Goal: Transaction & Acquisition: Purchase product/service

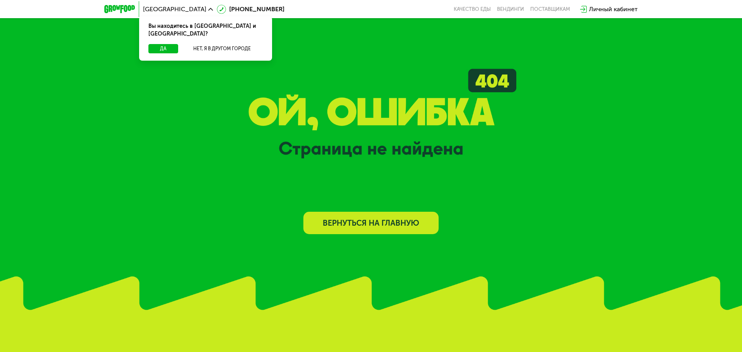
click at [394, 215] on link "Вернуться на главную" at bounding box center [370, 223] width 135 height 22
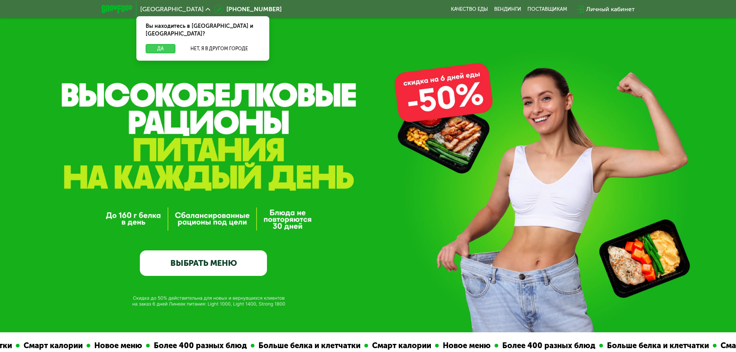
click at [154, 44] on button "Да" at bounding box center [161, 48] width 30 height 9
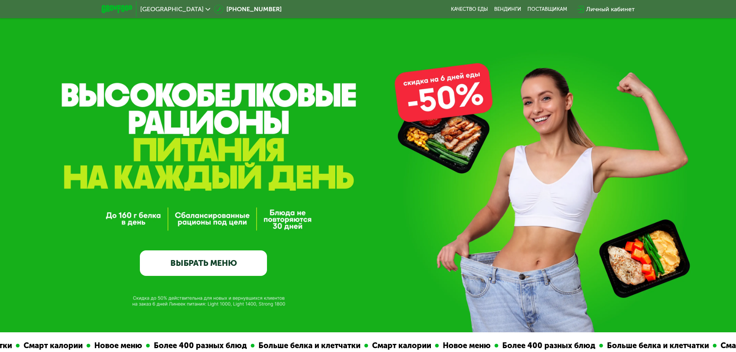
click at [236, 266] on link "ВЫБРАТЬ МЕНЮ" at bounding box center [203, 262] width 127 height 25
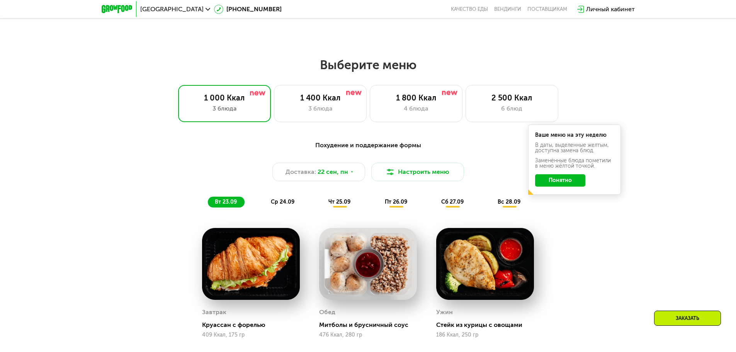
scroll to position [640, 0]
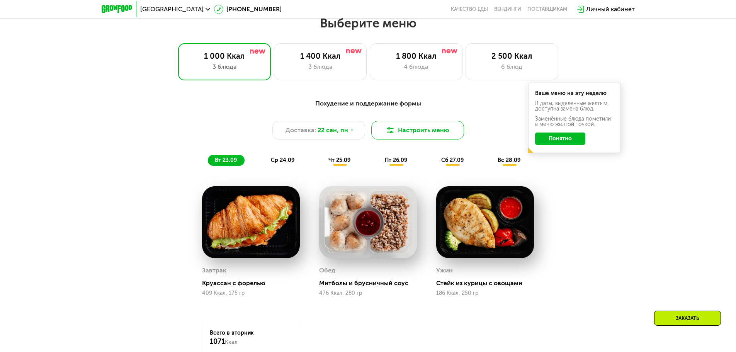
click at [408, 128] on button "Настроить меню" at bounding box center [417, 130] width 93 height 19
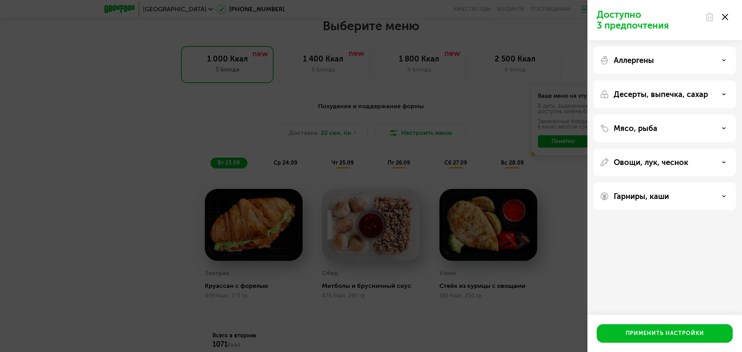
click at [391, 119] on div "Доступно 3 предпочтения Аллергены Десерты, выпечка, сахар Мясо, рыба Овощи, лук…" at bounding box center [371, 176] width 742 height 352
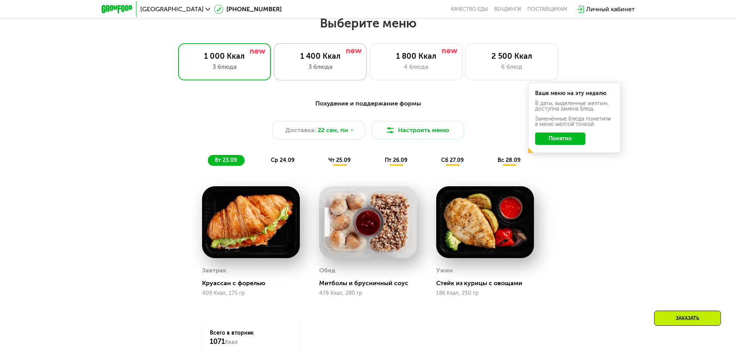
click at [334, 59] on div "1 400 Ккал" at bounding box center [320, 55] width 76 height 9
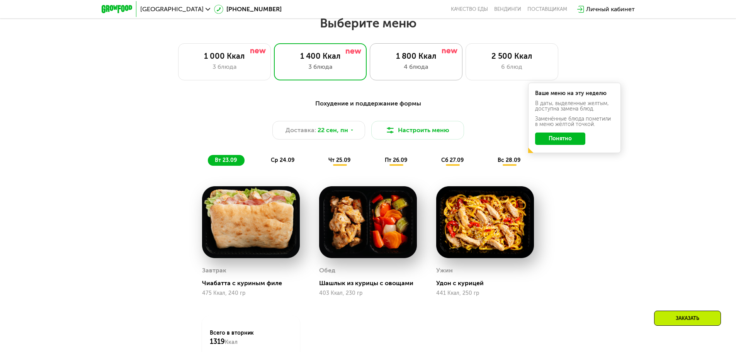
click at [403, 65] on div "4 блюда" at bounding box center [416, 66] width 76 height 9
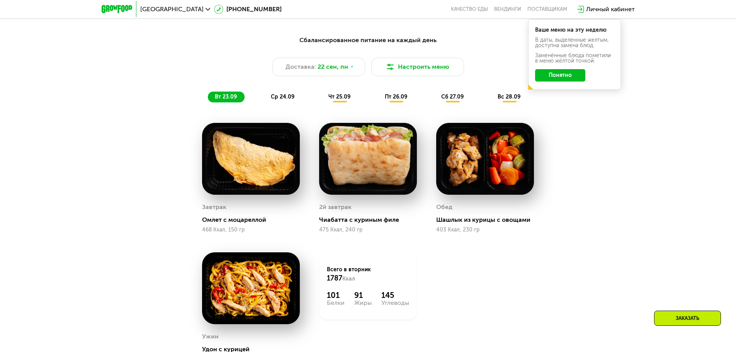
scroll to position [718, 0]
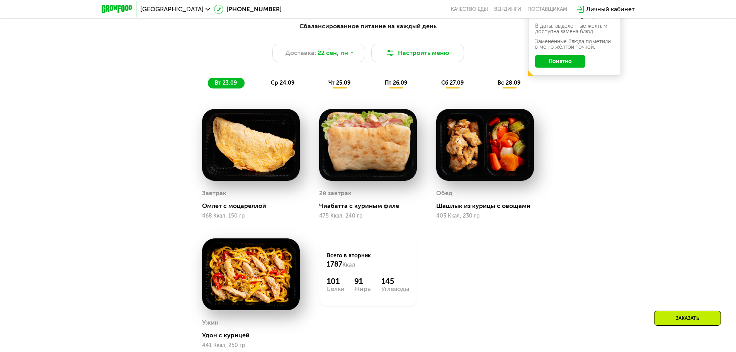
click at [287, 84] on span "ср 24.09" at bounding box center [283, 83] width 24 height 7
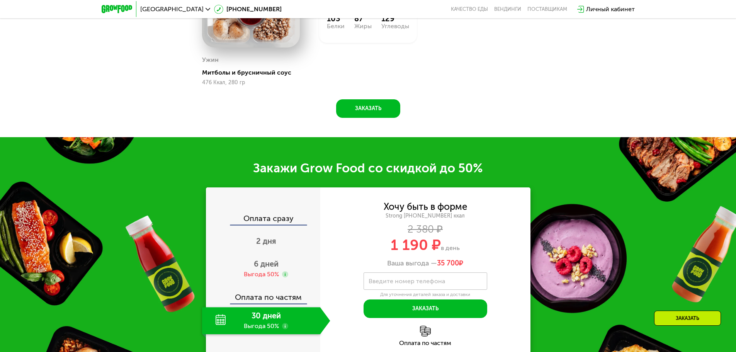
scroll to position [1027, 0]
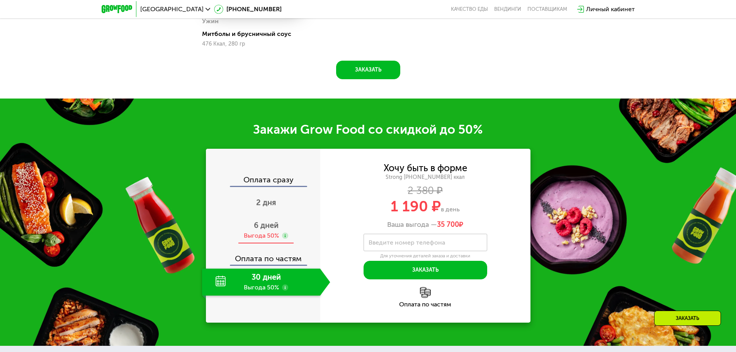
click at [265, 221] on span "6 дней" at bounding box center [266, 225] width 25 height 9
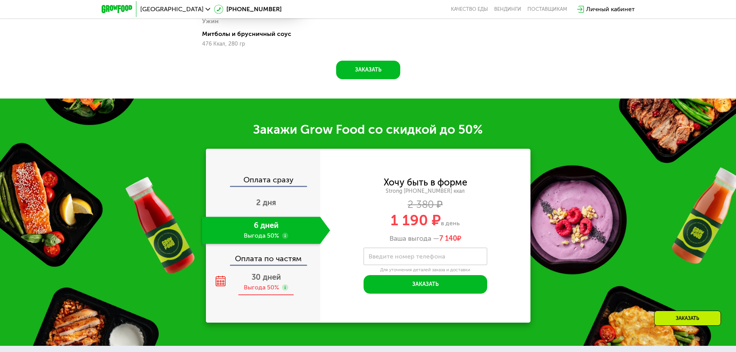
click at [260, 277] on span "30 дней" at bounding box center [265, 276] width 29 height 9
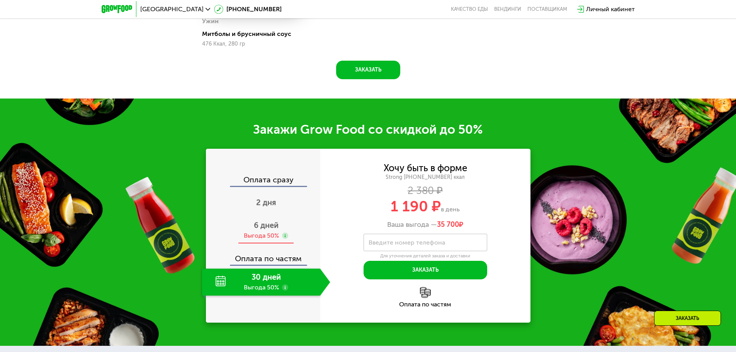
click at [282, 219] on div "6 дней Выгода 50%" at bounding box center [266, 230] width 128 height 27
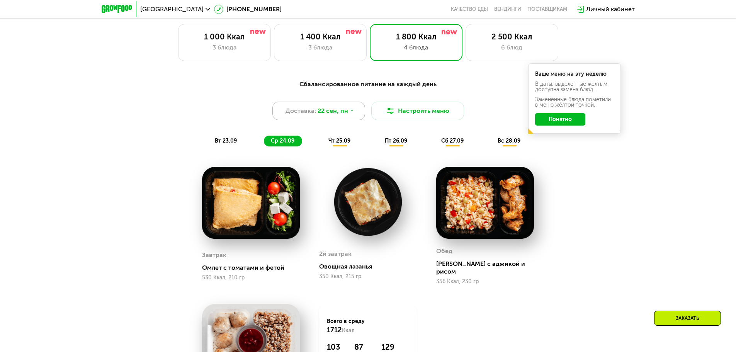
scroll to position [640, 0]
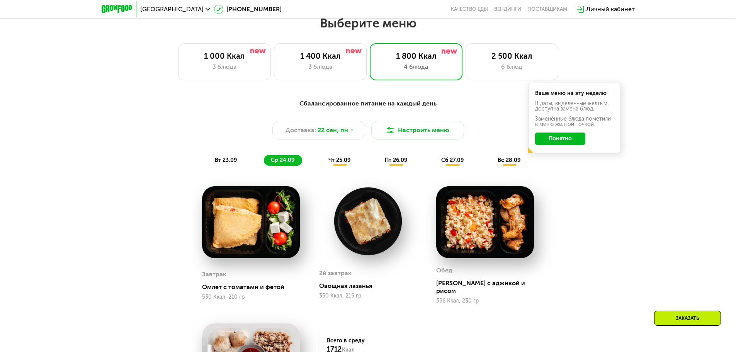
click at [336, 163] on span "чт 25.09" at bounding box center [339, 160] width 22 height 7
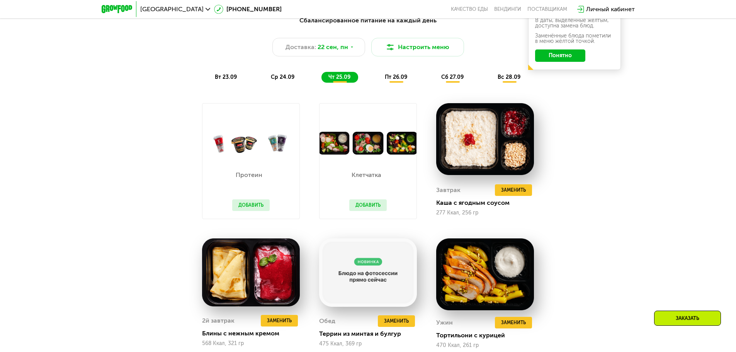
scroll to position [756, 0]
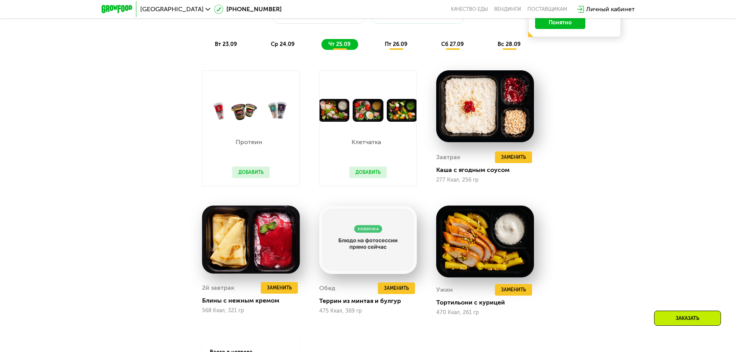
click at [382, 177] on button "Добавить" at bounding box center [367, 172] width 37 height 12
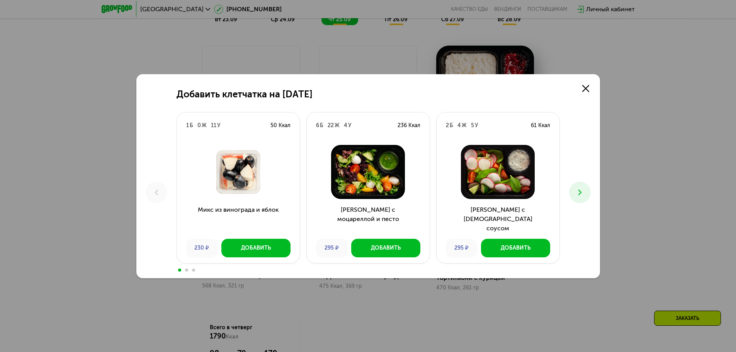
scroll to position [795, 0]
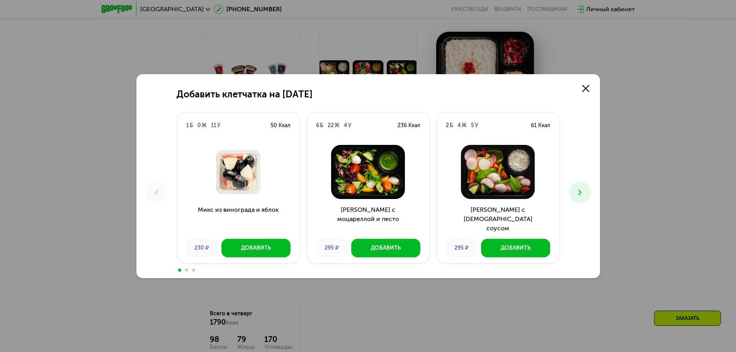
click at [583, 192] on icon at bounding box center [579, 192] width 9 height 9
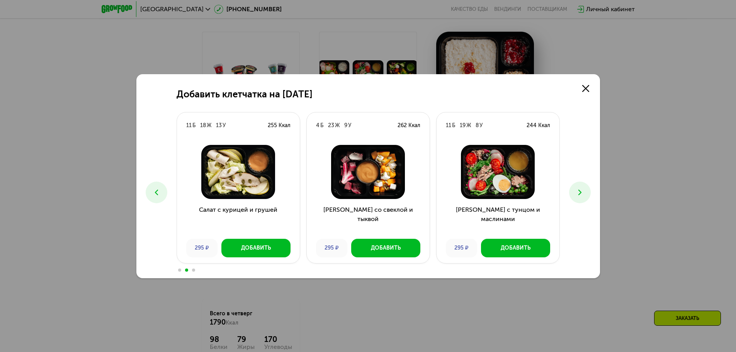
click at [157, 197] on icon at bounding box center [156, 192] width 9 height 9
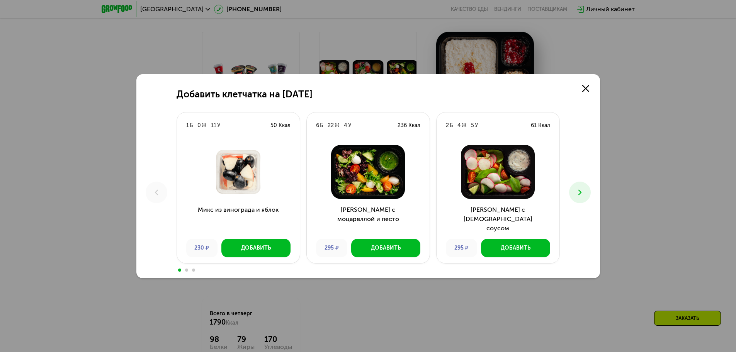
click at [569, 187] on div "Добавить клетчатка на [DATE] 1 Б 0 Ж 11 У 50 Ккал Микс из винограда и яблок 230…" at bounding box center [368, 176] width 464 height 204
click at [584, 189] on button at bounding box center [580, 193] width 22 height 22
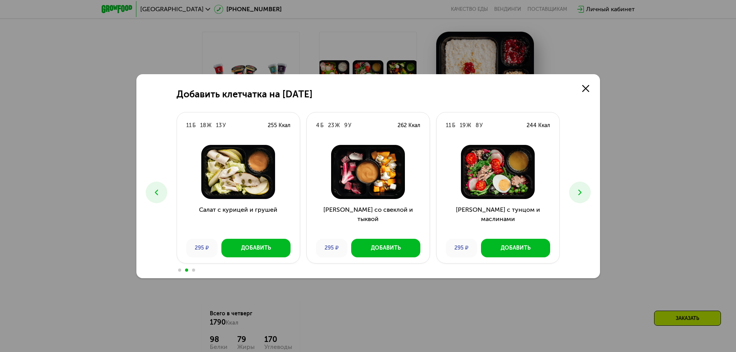
click at [584, 189] on button at bounding box center [580, 193] width 22 height 22
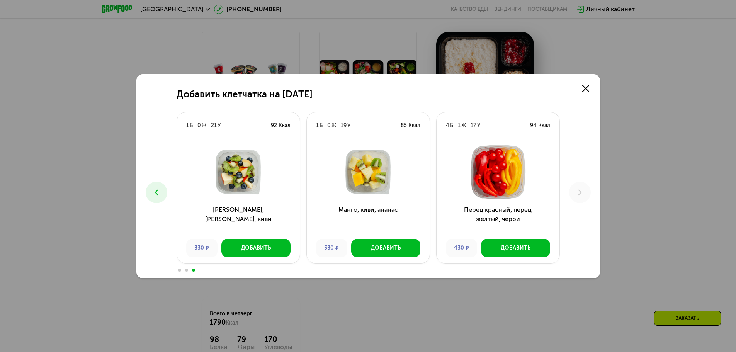
click at [139, 185] on div "Добавить клетчатка на [DATE] 1 Б 0 Ж 11 У 50 Ккал Микс из винограда и яблок 230…" at bounding box center [368, 176] width 464 height 204
click at [149, 187] on button at bounding box center [157, 193] width 22 height 22
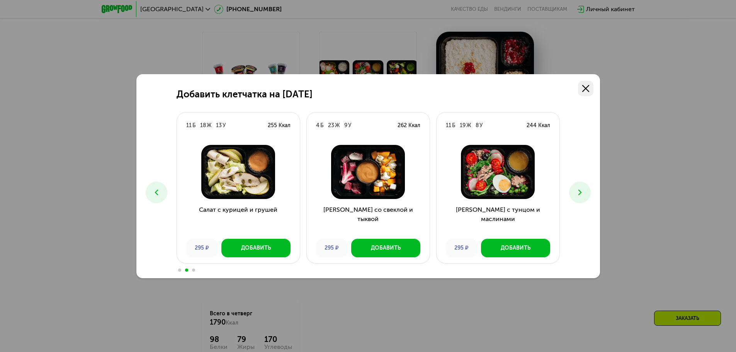
click at [589, 80] on div "Добавить клетчатка на [DATE] 1 Б 0 Ж 11 У 50 Ккал Микс из винограда и яблок 230…" at bounding box center [368, 176] width 464 height 204
click at [588, 86] on use at bounding box center [585, 88] width 7 height 7
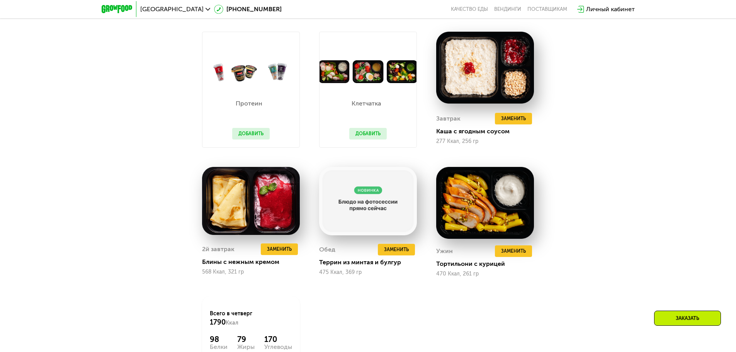
click at [248, 104] on p "Протеин" at bounding box center [249, 103] width 34 height 6
click at [248, 136] on button "Добавить" at bounding box center [250, 134] width 37 height 12
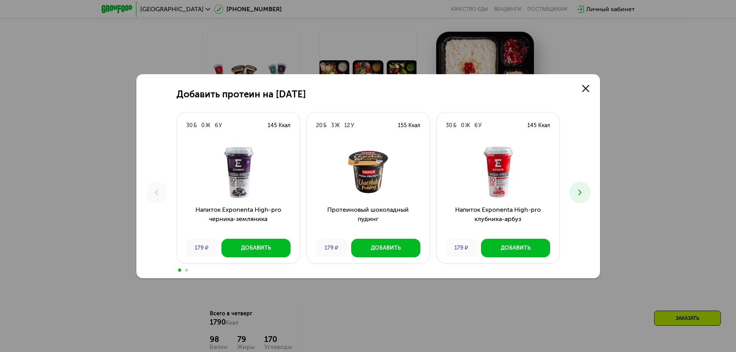
click at [579, 184] on button at bounding box center [580, 193] width 22 height 22
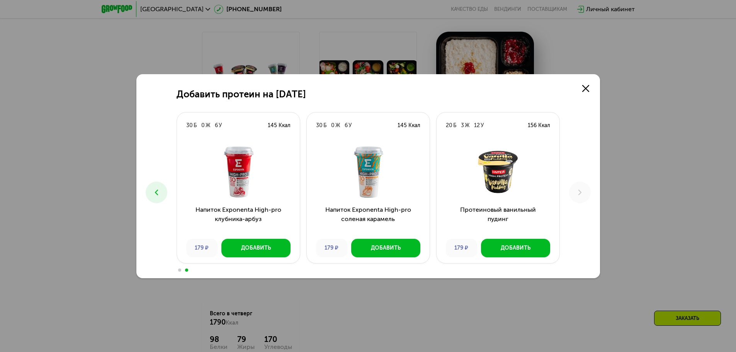
click at [156, 202] on button at bounding box center [157, 193] width 22 height 22
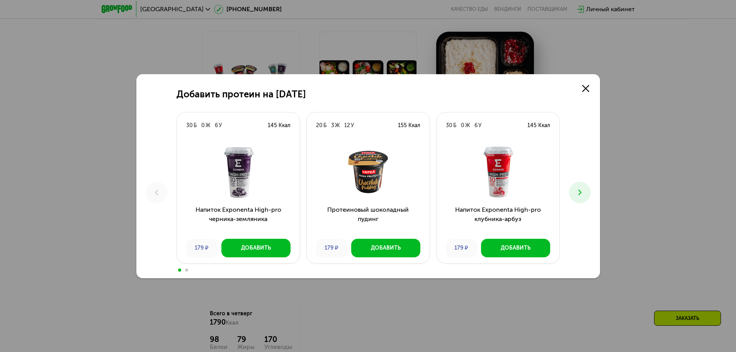
click at [588, 173] on div "Добавить протеин на [DATE] Б 0 Ж 6 У 145 Ккал Напиток Exponenta High-pro черник…" at bounding box center [368, 176] width 464 height 204
click at [580, 185] on button at bounding box center [580, 193] width 22 height 22
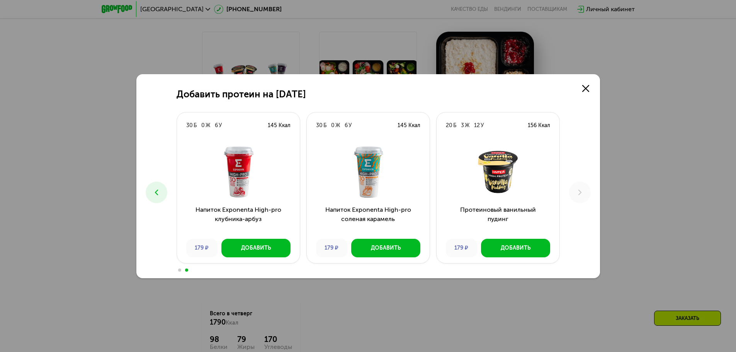
click at [156, 194] on use at bounding box center [156, 191] width 3 height 5
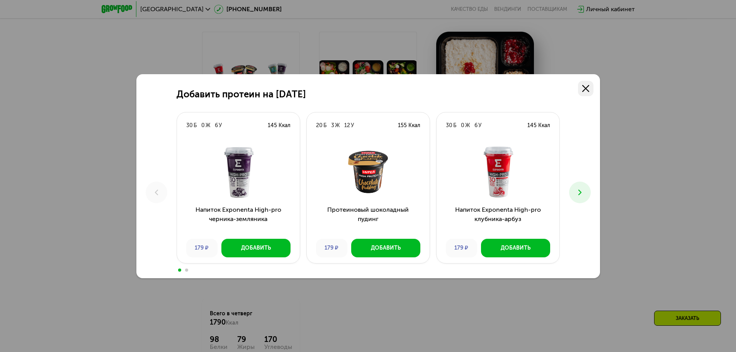
click at [587, 90] on use at bounding box center [585, 88] width 7 height 7
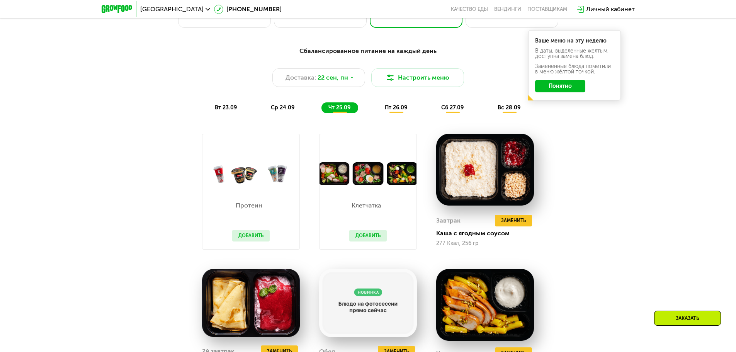
scroll to position [679, 0]
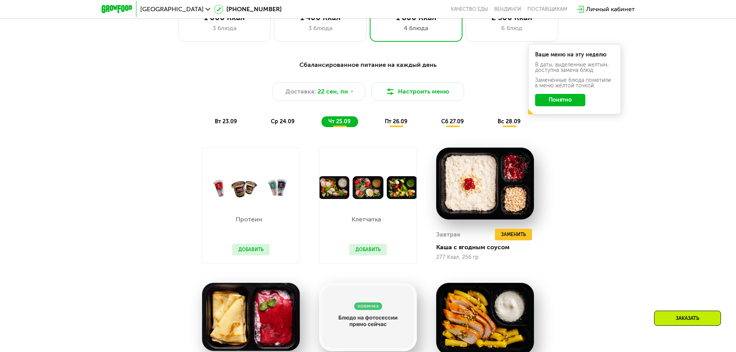
click at [391, 125] on span "пт 26.09" at bounding box center [396, 121] width 22 height 7
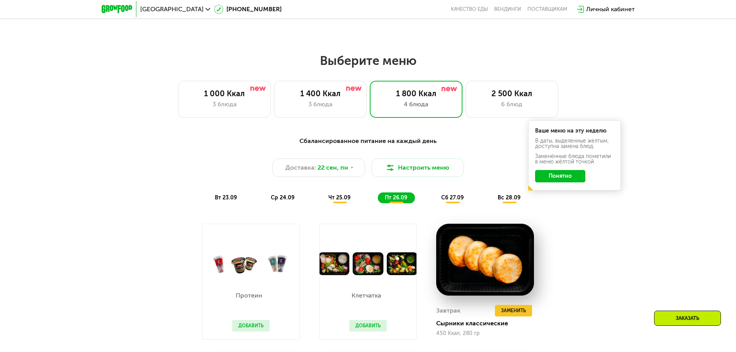
scroll to position [602, 0]
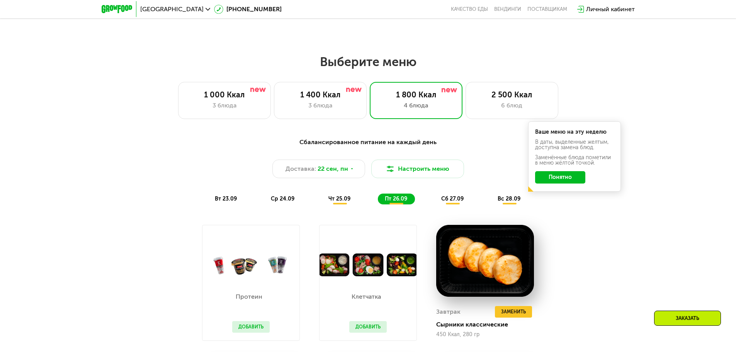
click at [289, 199] on span "ср 24.09" at bounding box center [283, 198] width 24 height 7
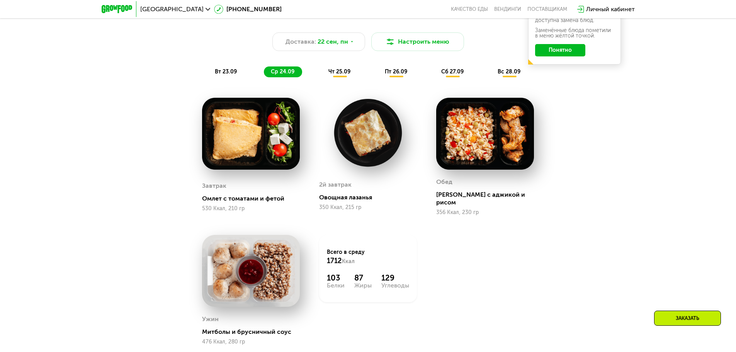
scroll to position [718, 0]
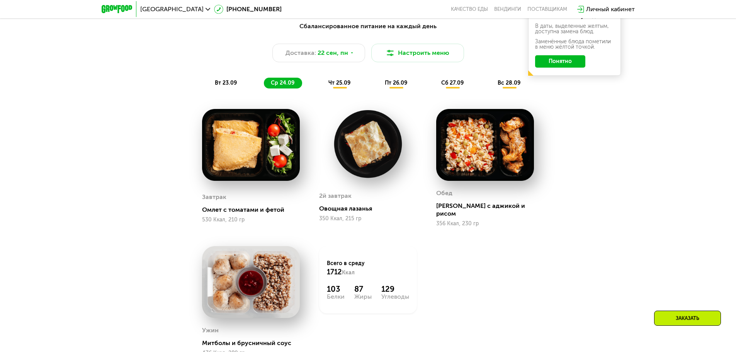
click at [345, 93] on div "Сбалансированное питание на каждый день Доставка: [DATE] Настроить меню вт 23.0…" at bounding box center [368, 55] width 467 height 76
click at [338, 83] on span "чт 25.09" at bounding box center [339, 83] width 22 height 7
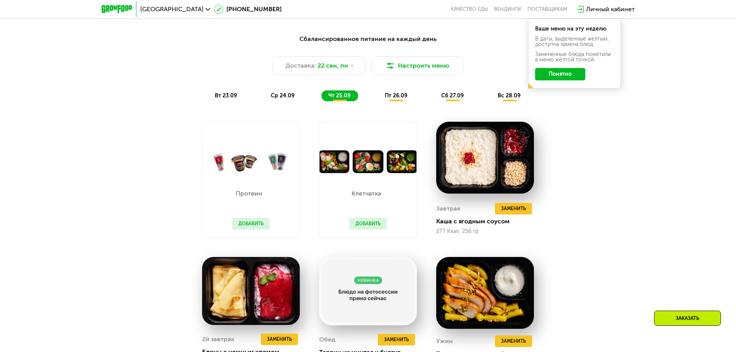
scroll to position [679, 0]
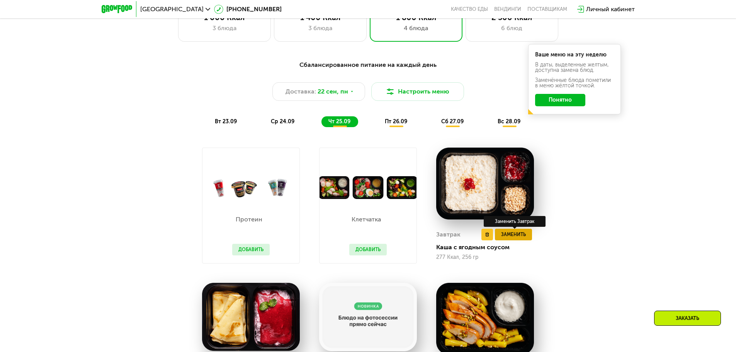
click at [518, 234] on span "Заменить" at bounding box center [513, 235] width 25 height 8
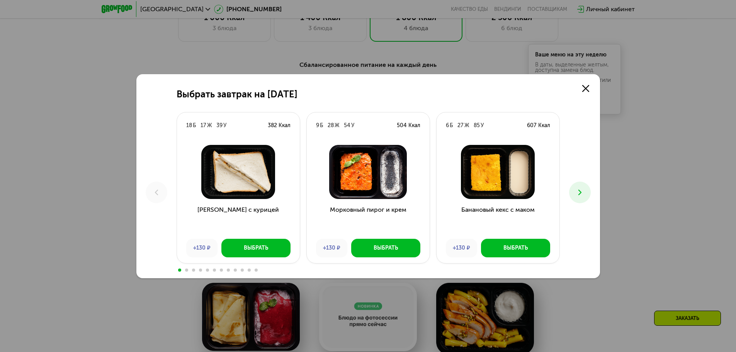
click at [594, 91] on div "Выбрать завтрак на [DATE] Б 17 Ж 39 У 382 Ккал Сэндвич с курицей +130 ₽ Выбрать…" at bounding box center [368, 176] width 464 height 204
click at [588, 92] on icon at bounding box center [585, 88] width 7 height 7
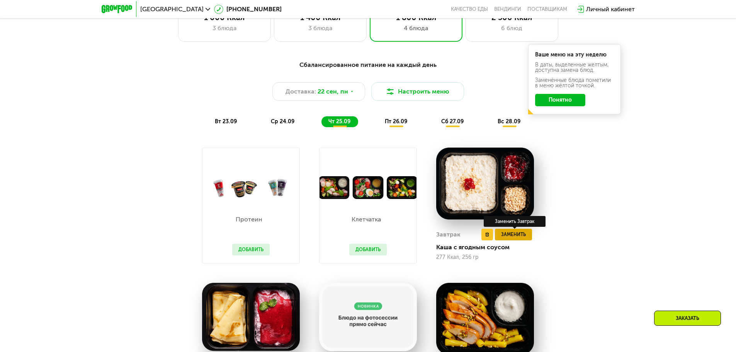
click at [511, 237] on span "Заменить" at bounding box center [513, 235] width 25 height 8
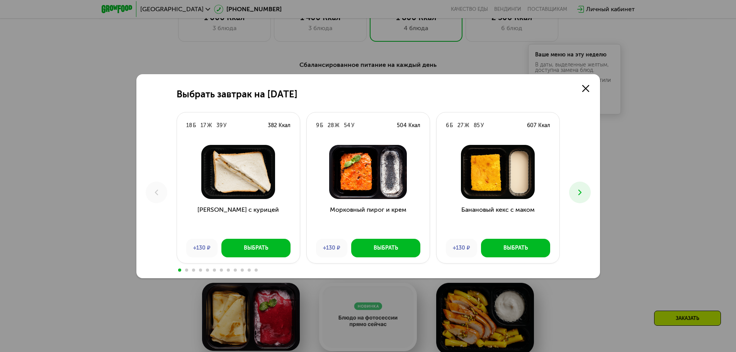
click at [579, 190] on use at bounding box center [579, 191] width 3 height 5
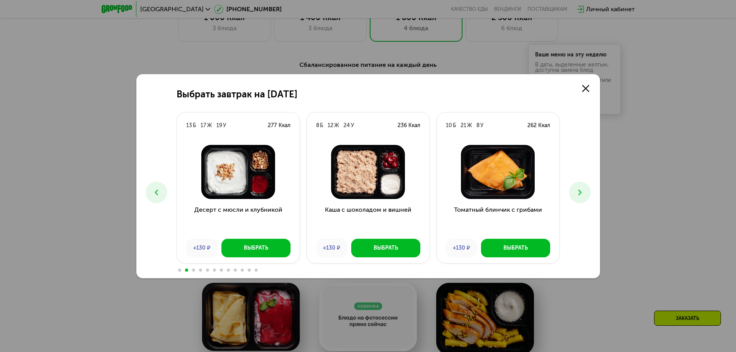
click at [579, 190] on use at bounding box center [579, 191] width 3 height 5
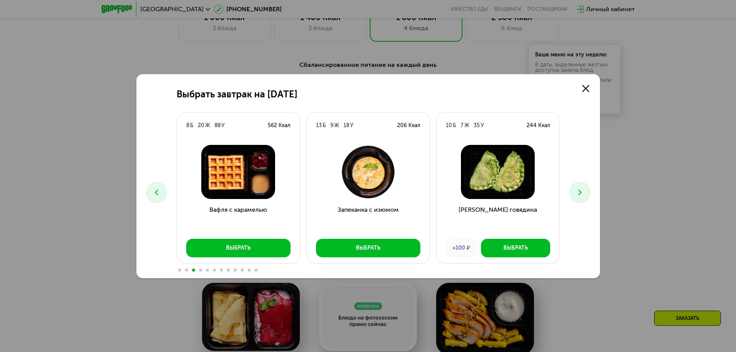
click at [579, 190] on use at bounding box center [579, 191] width 3 height 5
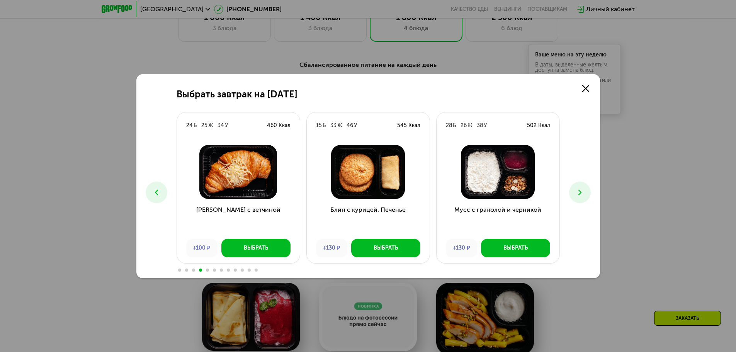
click at [579, 190] on use at bounding box center [579, 191] width 3 height 5
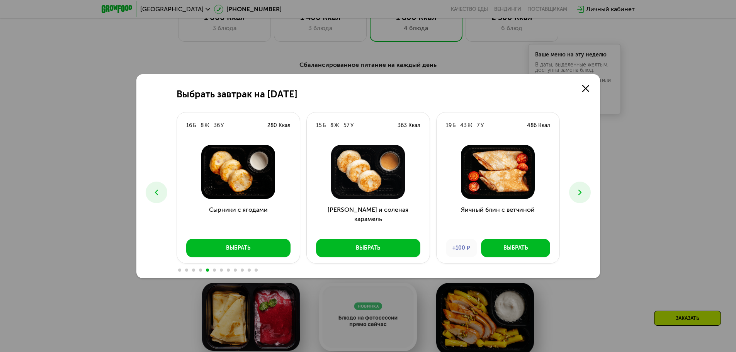
click at [579, 190] on use at bounding box center [579, 191] width 3 height 5
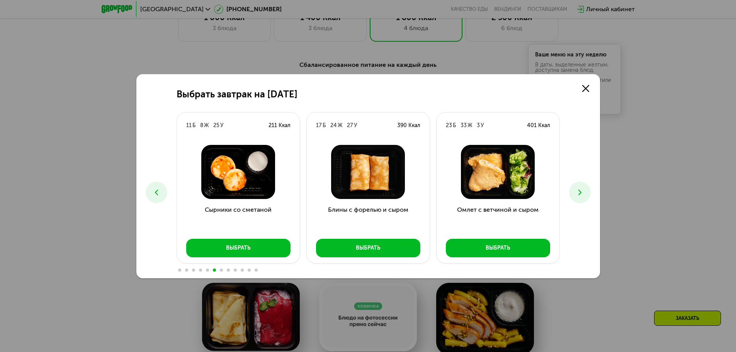
click at [579, 190] on use at bounding box center [579, 191] width 3 height 5
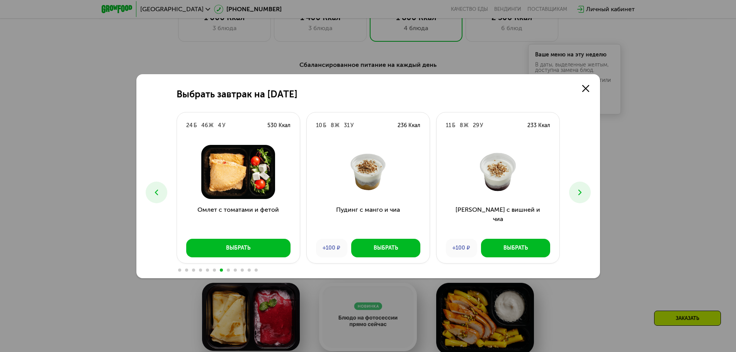
click at [579, 190] on use at bounding box center [579, 191] width 3 height 5
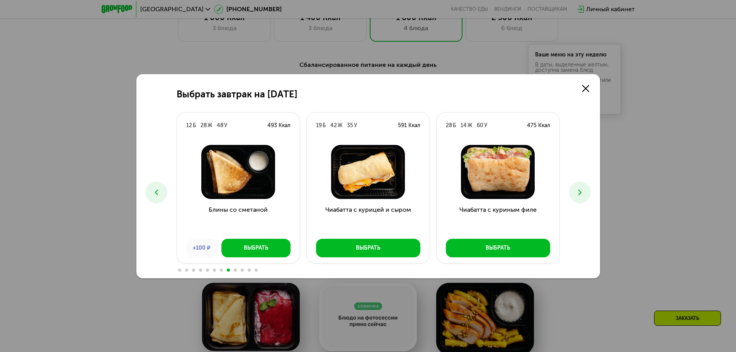
click at [579, 190] on use at bounding box center [579, 191] width 3 height 5
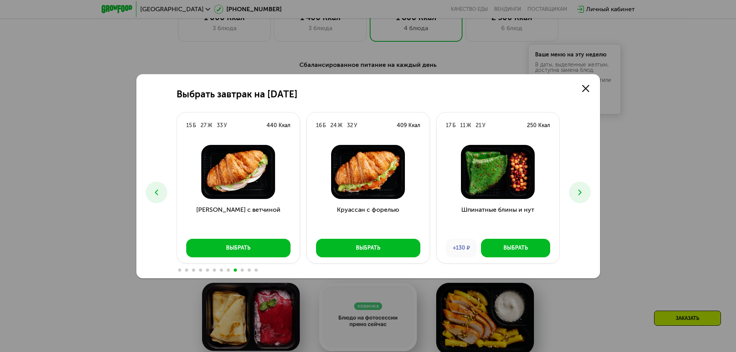
click at [578, 189] on icon at bounding box center [579, 192] width 9 height 9
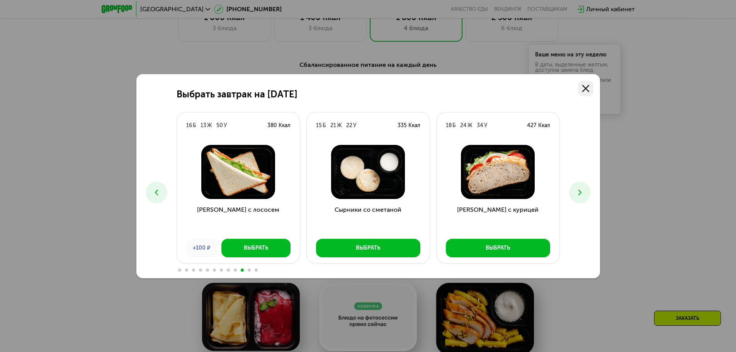
click at [588, 92] on link at bounding box center [585, 88] width 15 height 15
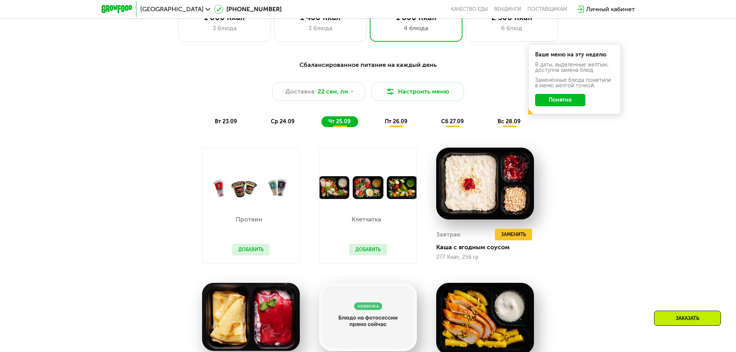
click at [397, 125] on span "пт 26.09" at bounding box center [396, 121] width 22 height 7
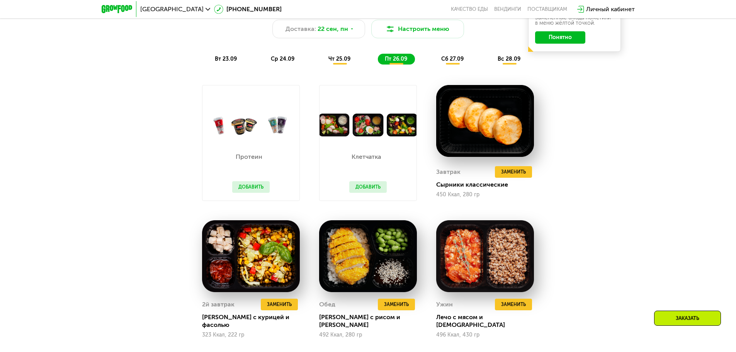
scroll to position [718, 0]
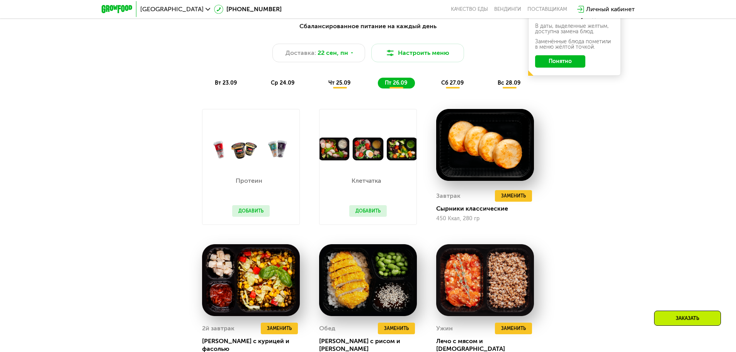
click at [452, 86] on span "сб 27.09" at bounding box center [452, 83] width 22 height 7
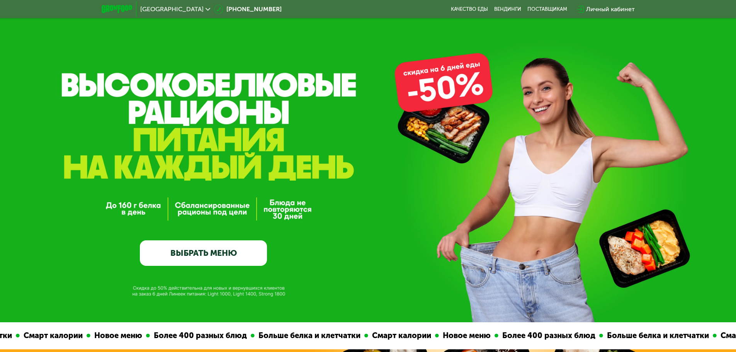
scroll to position [0, 0]
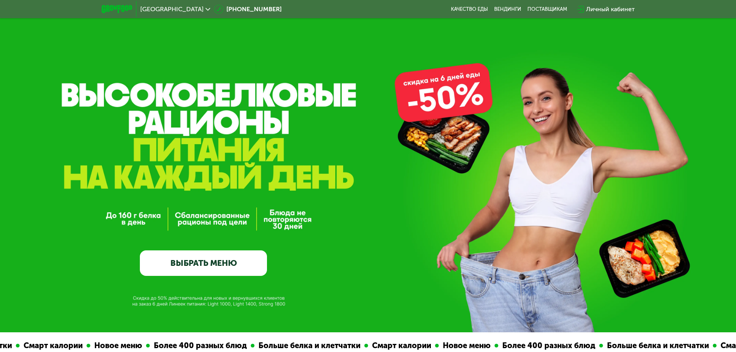
click at [245, 272] on link "ВЫБРАТЬ МЕНЮ" at bounding box center [203, 262] width 127 height 25
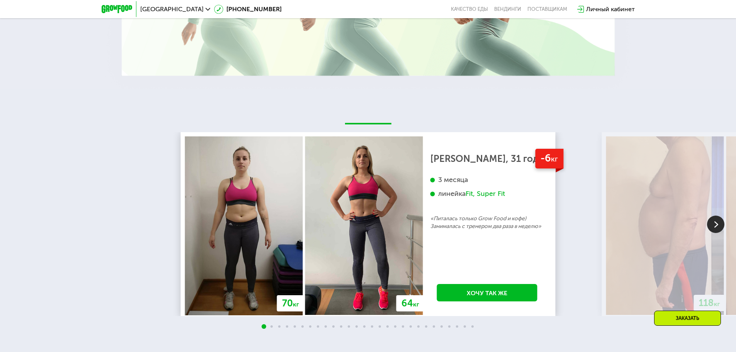
scroll to position [1761, 0]
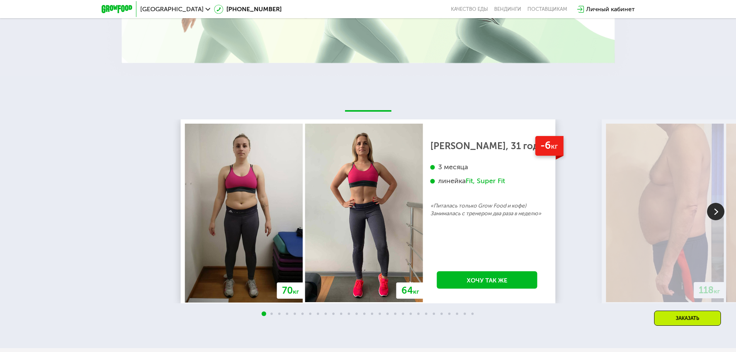
click at [717, 214] on img at bounding box center [715, 211] width 17 height 17
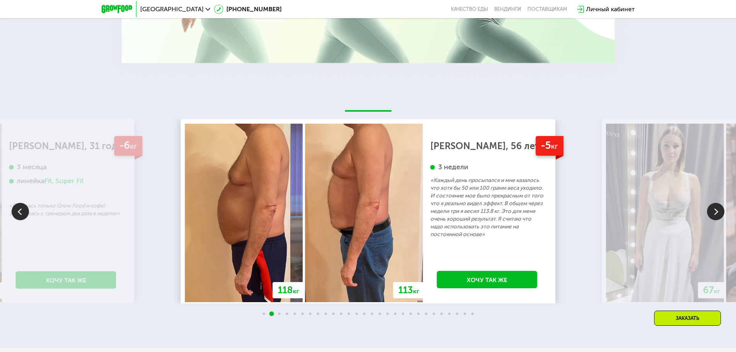
click at [717, 214] on img at bounding box center [715, 211] width 17 height 17
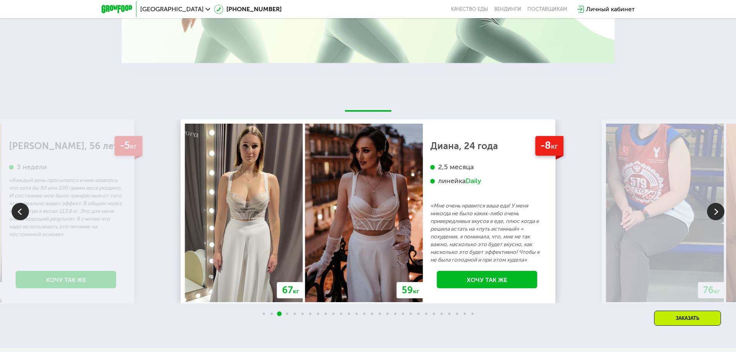
click at [717, 214] on img at bounding box center [715, 211] width 17 height 17
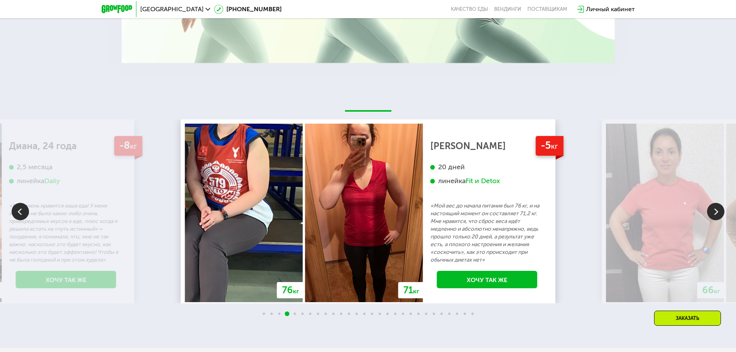
click at [717, 214] on img at bounding box center [715, 211] width 17 height 17
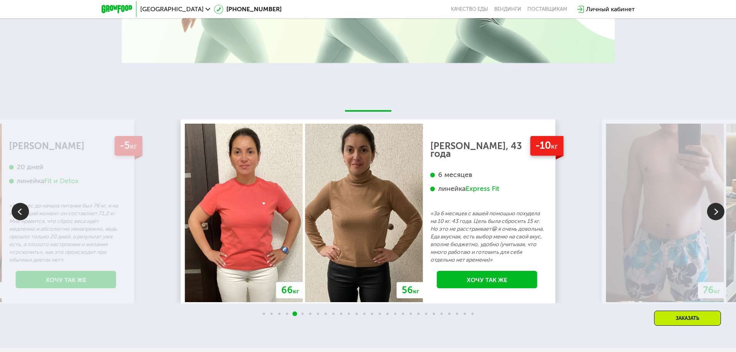
click at [27, 210] on img at bounding box center [20, 211] width 17 height 17
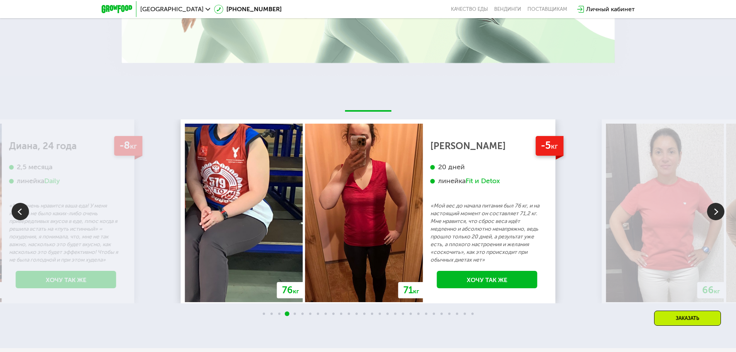
click at [714, 216] on img at bounding box center [715, 211] width 17 height 17
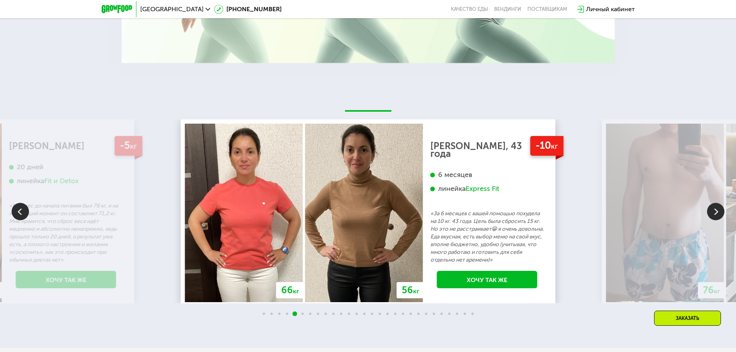
click at [714, 216] on img at bounding box center [715, 211] width 17 height 17
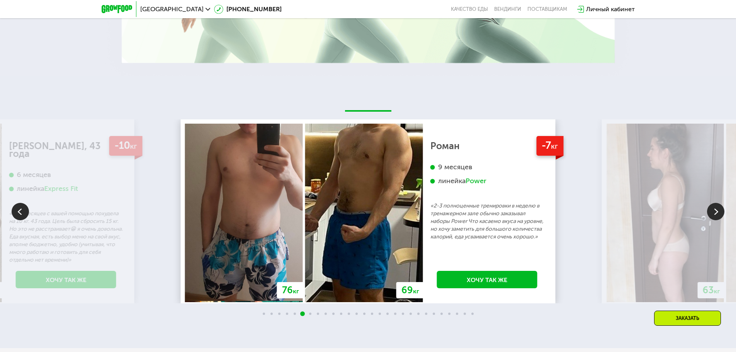
click at [718, 211] on img at bounding box center [715, 211] width 17 height 17
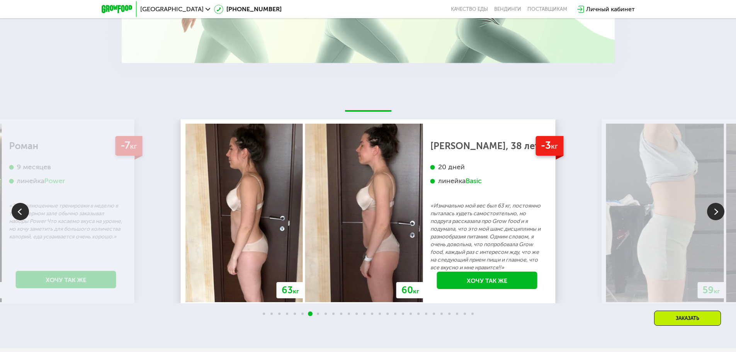
click at [717, 211] on img at bounding box center [715, 211] width 17 height 17
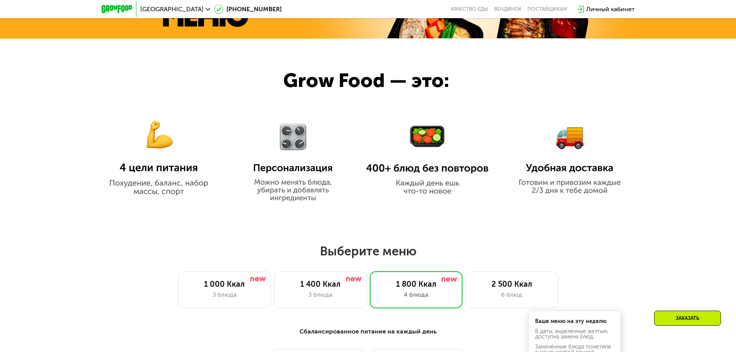
scroll to position [409, 0]
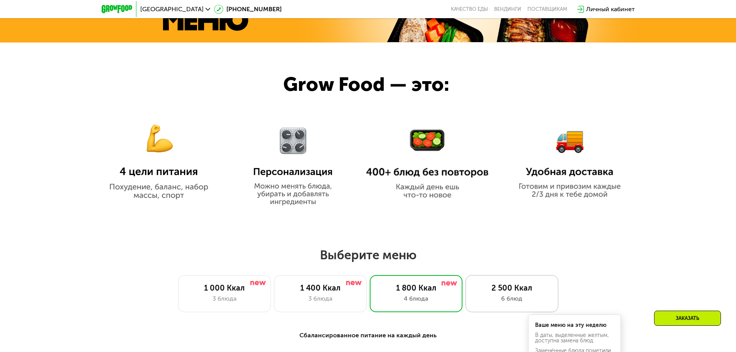
click at [505, 283] on div "2 500 Ккал 6 блюд" at bounding box center [511, 293] width 93 height 37
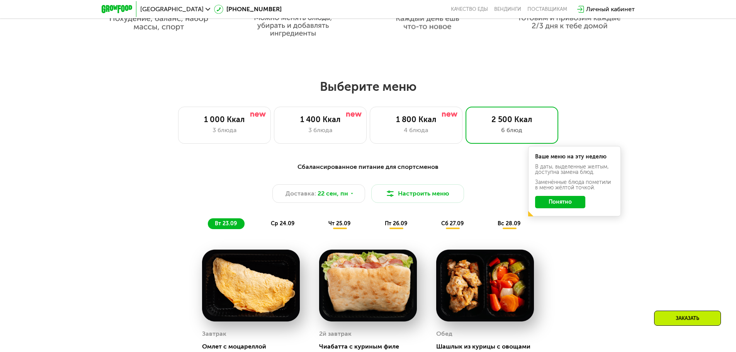
scroll to position [563, 0]
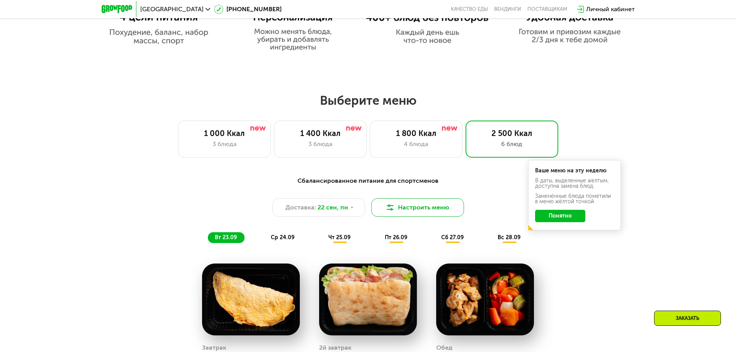
click at [426, 206] on button "Настроить меню" at bounding box center [417, 207] width 93 height 19
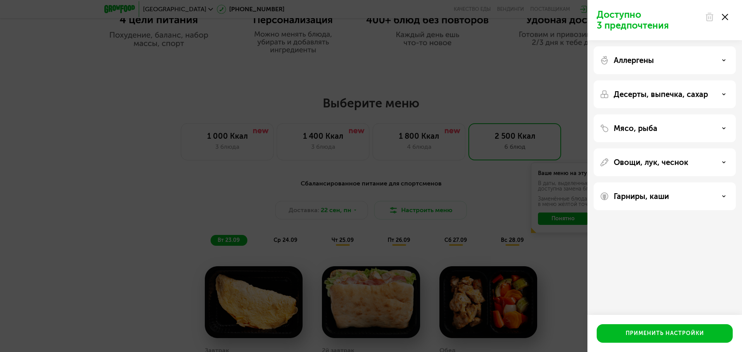
click at [703, 90] on p "Десерты, выпечка, сахар" at bounding box center [660, 94] width 94 height 9
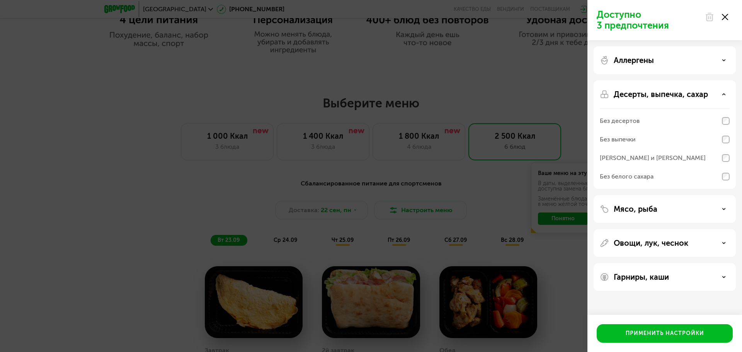
click at [704, 93] on p "Десерты, выпечка, сахар" at bounding box center [660, 94] width 94 height 9
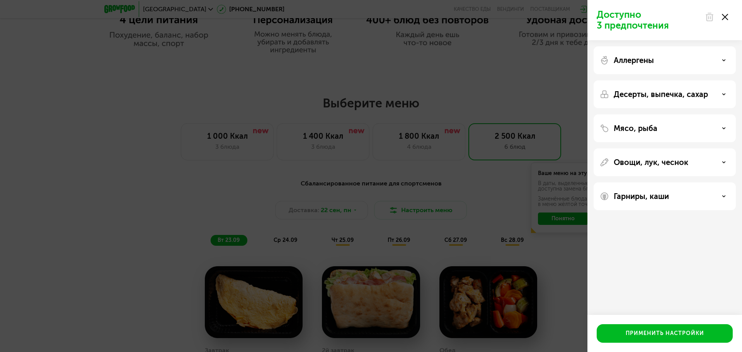
click at [96, 103] on div "Доступно 3 предпочтения Аллергены Десерты, выпечка, сахар Мясо, рыба Овощи, лук…" at bounding box center [371, 176] width 742 height 352
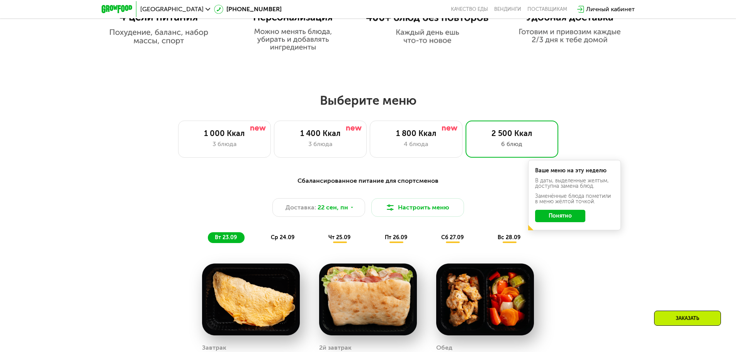
click at [117, 3] on div at bounding box center [117, 9] width 39 height 16
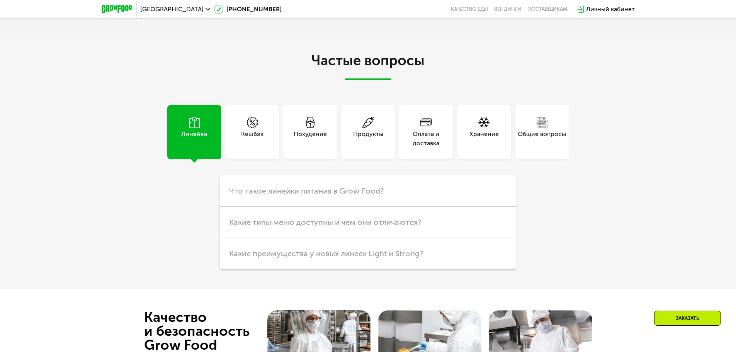
scroll to position [2350, 0]
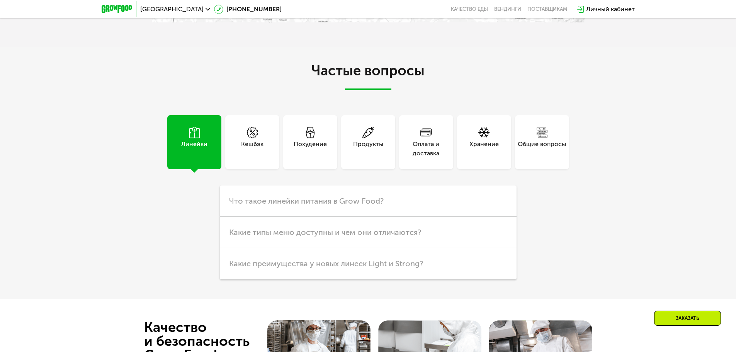
click at [189, 138] on use at bounding box center [194, 133] width 11 height 12
click at [354, 232] on span "Какие типы меню доступны и чем они отличаются?" at bounding box center [325, 232] width 192 height 9
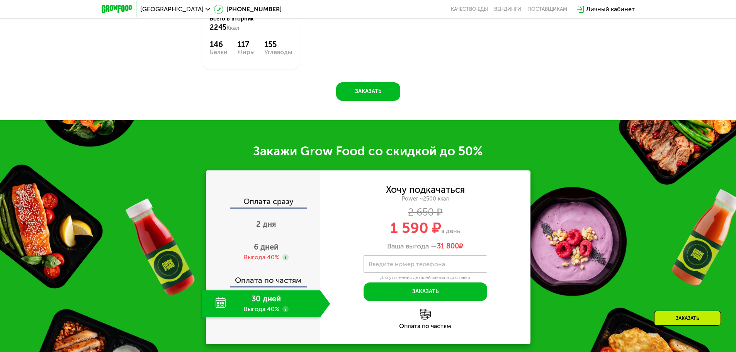
scroll to position [1114, 0]
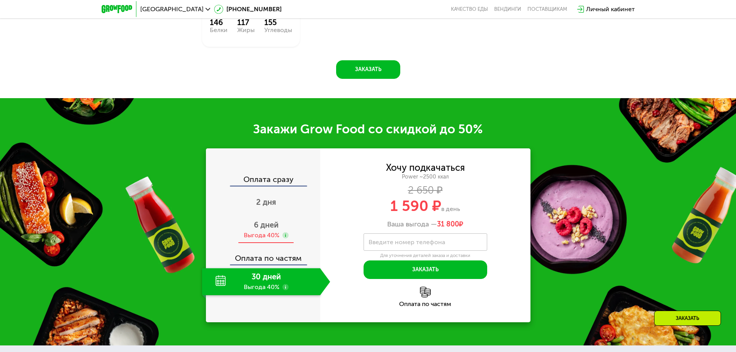
click at [264, 229] on span "6 дней" at bounding box center [266, 224] width 25 height 9
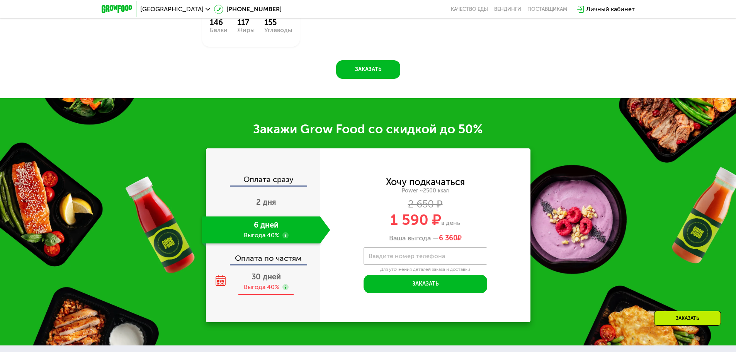
click at [271, 291] on div "Выгода 40%" at bounding box center [262, 287] width 36 height 8
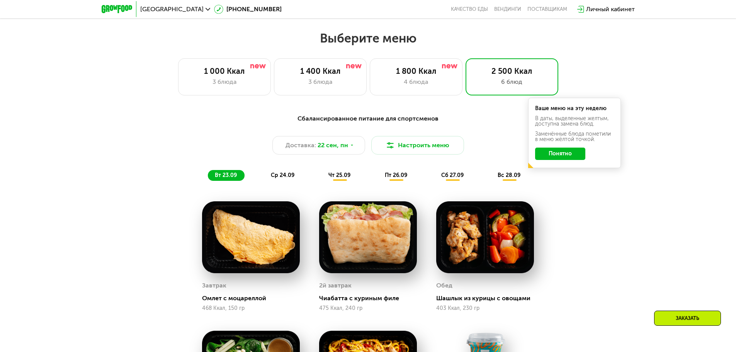
scroll to position [650, 0]
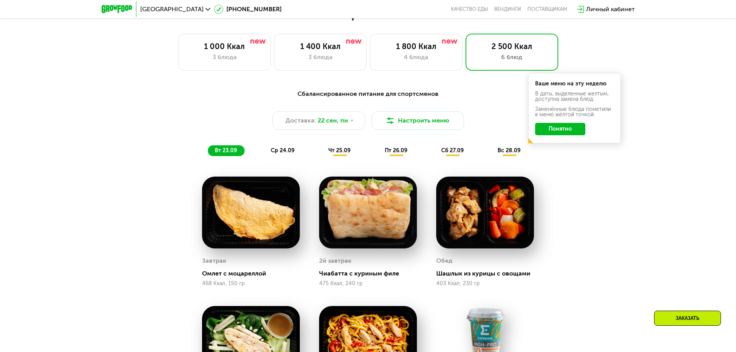
click at [282, 151] on span "ср 24.09" at bounding box center [283, 150] width 24 height 7
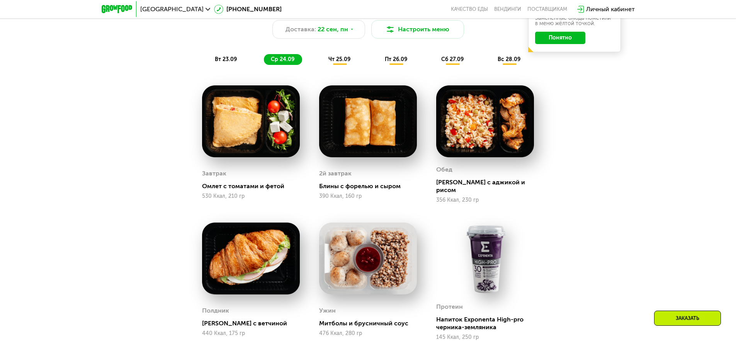
scroll to position [689, 0]
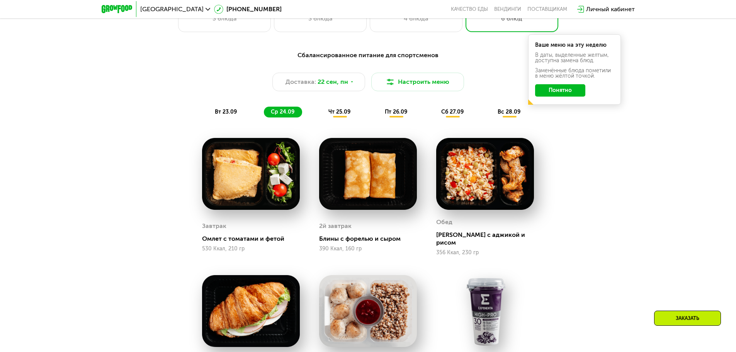
click at [340, 114] on span "чт 25.09" at bounding box center [339, 112] width 22 height 7
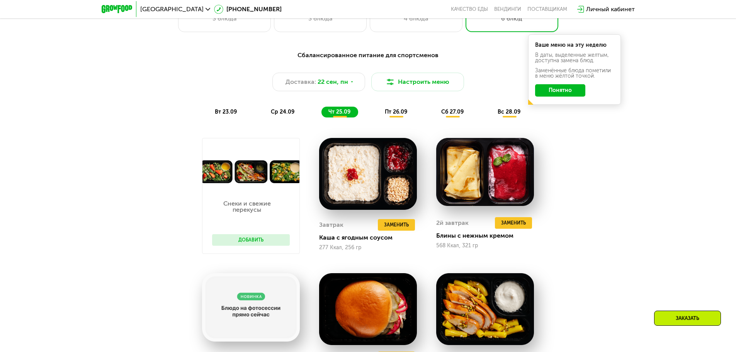
click at [293, 115] on span "ср 24.09" at bounding box center [283, 112] width 24 height 7
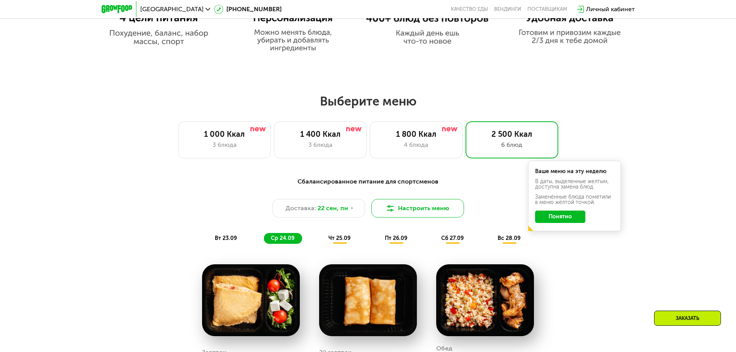
scroll to position [612, 0]
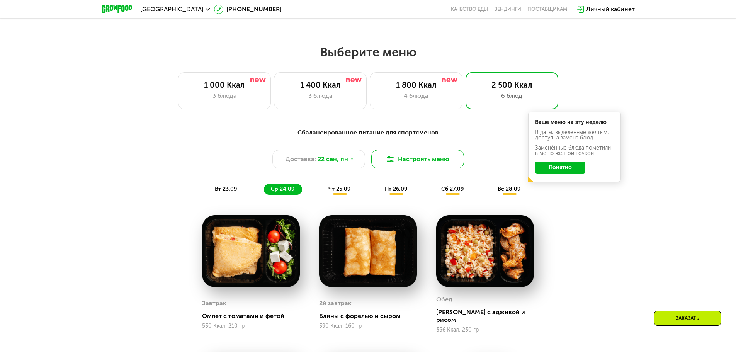
click at [411, 161] on button "Настроить меню" at bounding box center [417, 159] width 93 height 19
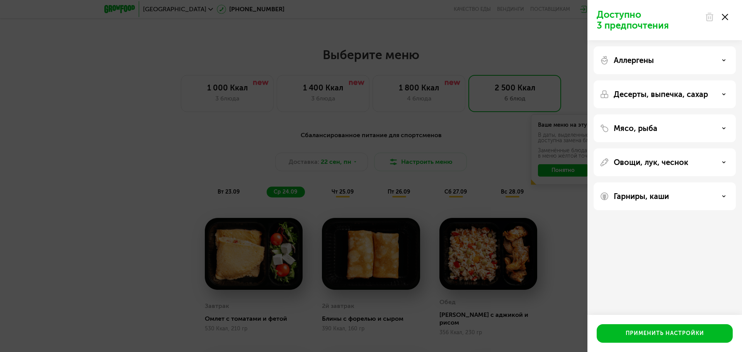
click at [705, 123] on div "Мясо, рыба" at bounding box center [664, 128] width 142 height 28
click at [717, 129] on div "Мясо, рыба" at bounding box center [665, 128] width 130 height 9
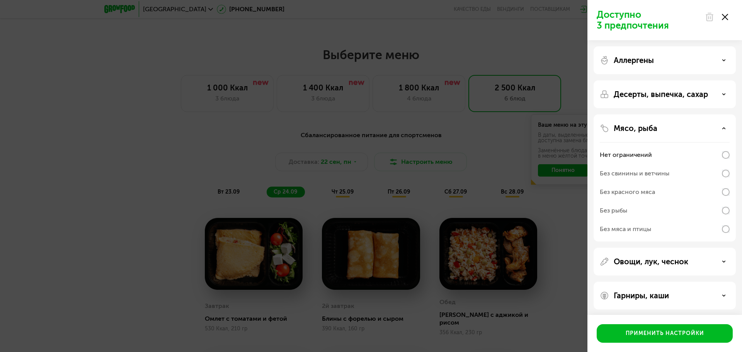
click at [727, 204] on div "Без рыбы" at bounding box center [665, 210] width 130 height 19
click at [689, 333] on div "Применить настройки" at bounding box center [664, 334] width 78 height 8
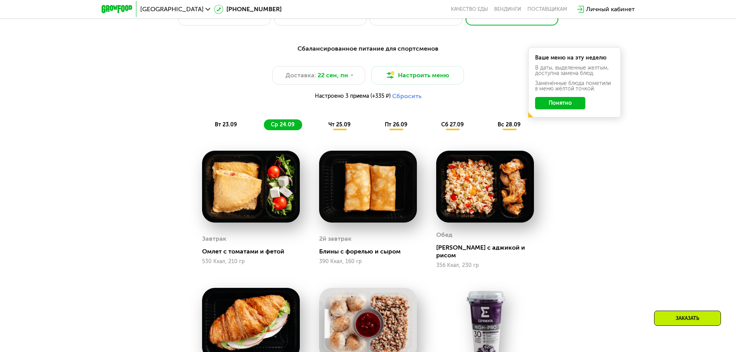
scroll to position [689, 0]
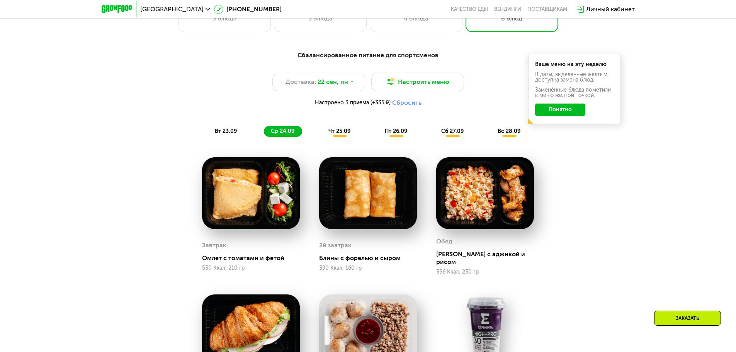
click at [334, 137] on div "чт 25.09" at bounding box center [339, 131] width 37 height 11
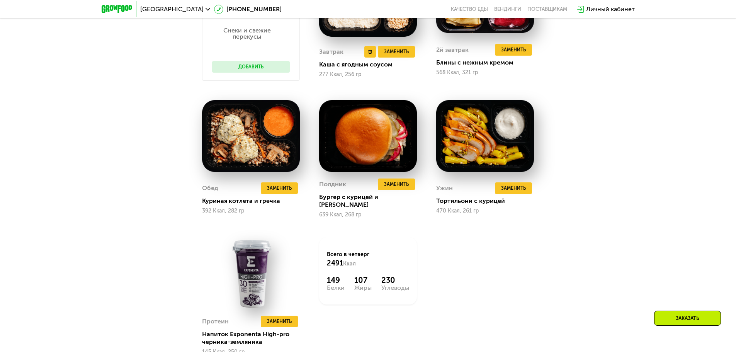
scroll to position [882, 0]
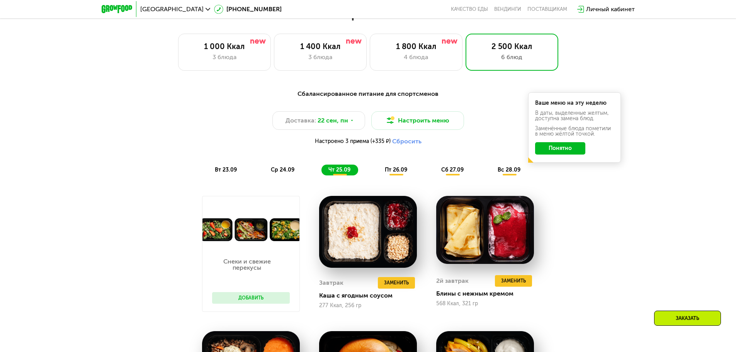
click at [401, 173] on span "пт 26.09" at bounding box center [396, 169] width 22 height 7
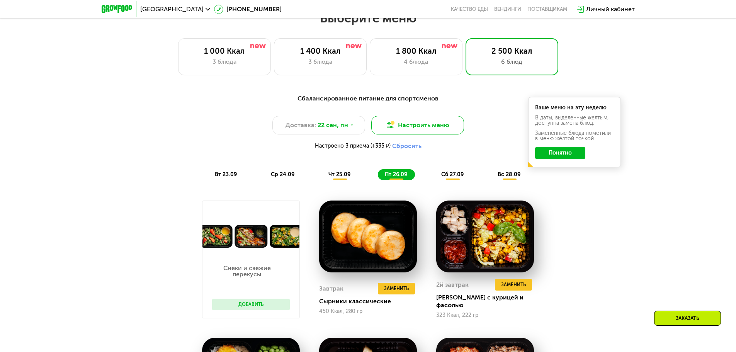
scroll to position [612, 0]
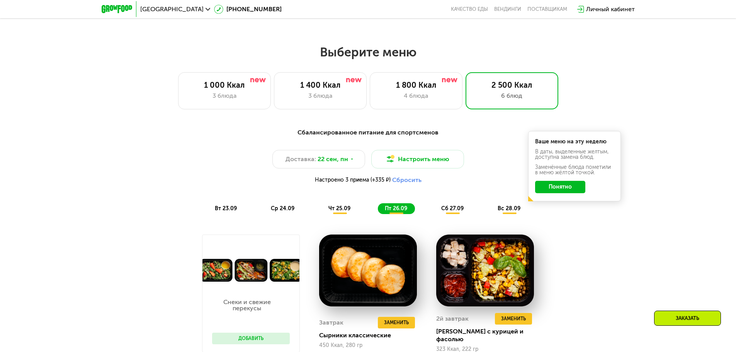
click at [460, 210] on span "сб 27.09" at bounding box center [452, 208] width 22 height 7
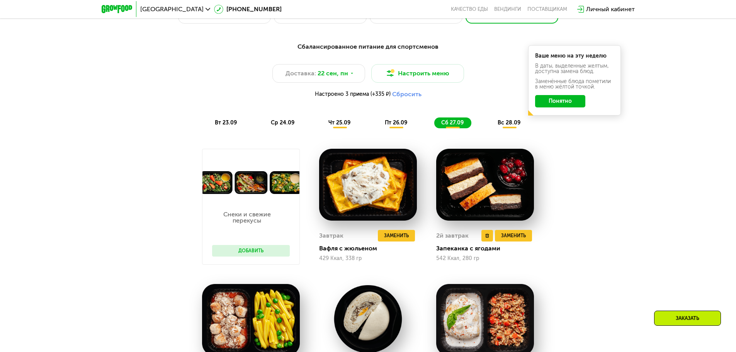
scroll to position [689, 0]
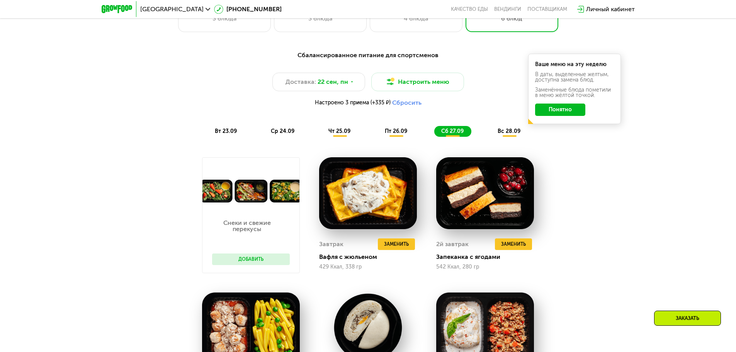
click at [508, 134] on span "вс 28.09" at bounding box center [509, 131] width 23 height 7
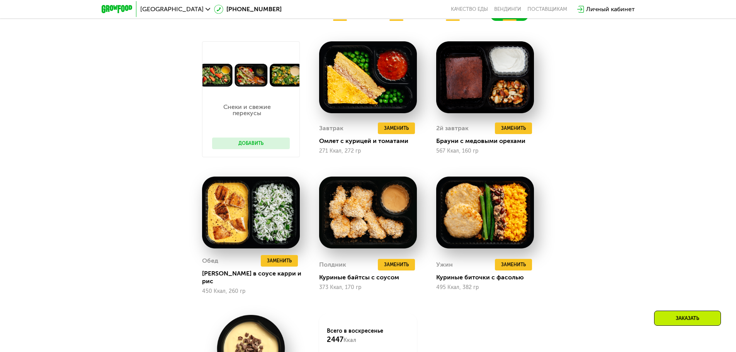
scroll to position [843, 0]
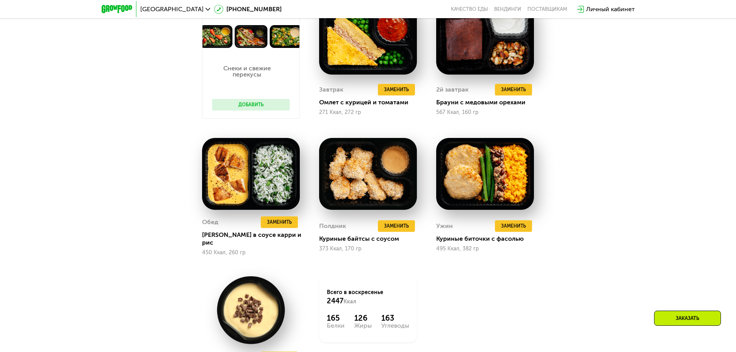
click at [217, 105] on button "Добавить" at bounding box center [251, 105] width 78 height 12
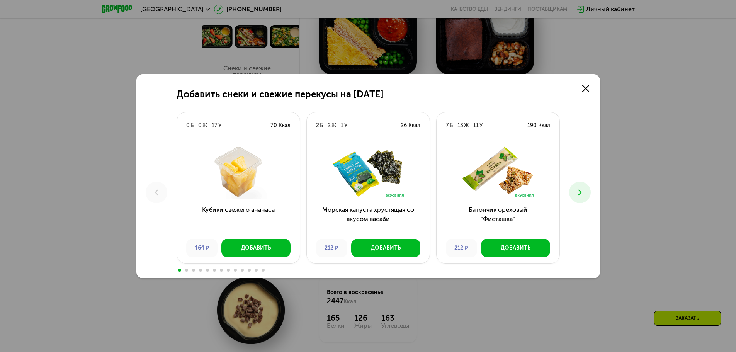
click at [584, 193] on button at bounding box center [580, 193] width 22 height 22
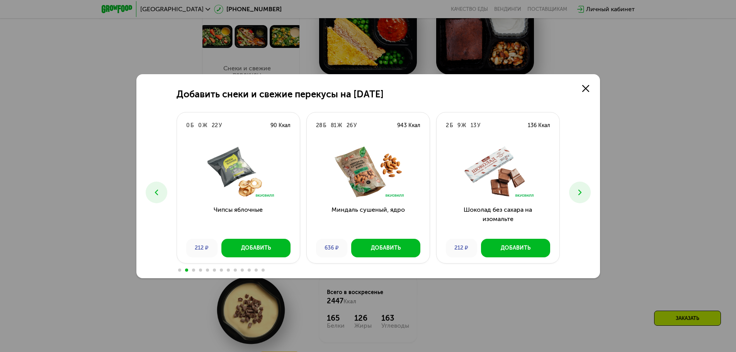
click at [584, 191] on icon at bounding box center [579, 192] width 9 height 9
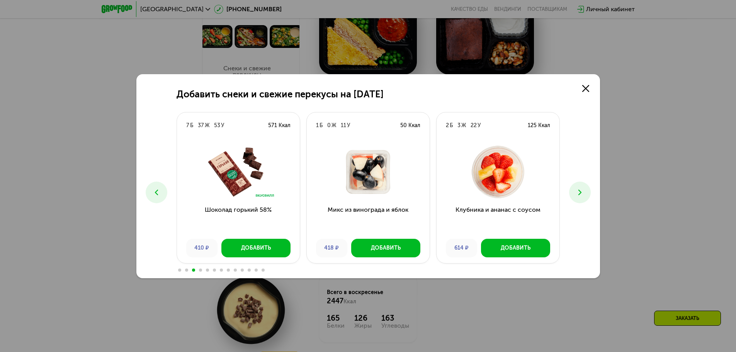
click at [159, 182] on button at bounding box center [157, 193] width 22 height 22
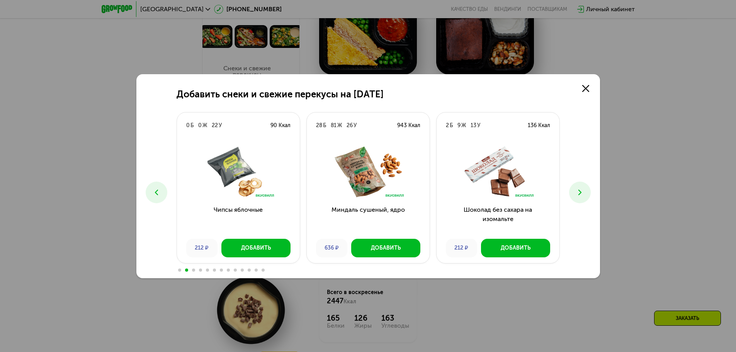
click at [592, 196] on div "Добавить снеки и свежие перекусы на [DATE] 0 Б 0 Ж 17 У 70 Ккал Кубики свежего …" at bounding box center [368, 176] width 464 height 204
click at [586, 195] on button at bounding box center [580, 193] width 22 height 22
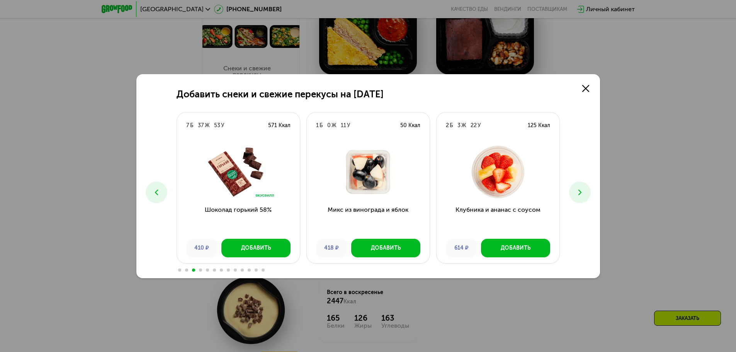
click at [586, 195] on button at bounding box center [580, 193] width 22 height 22
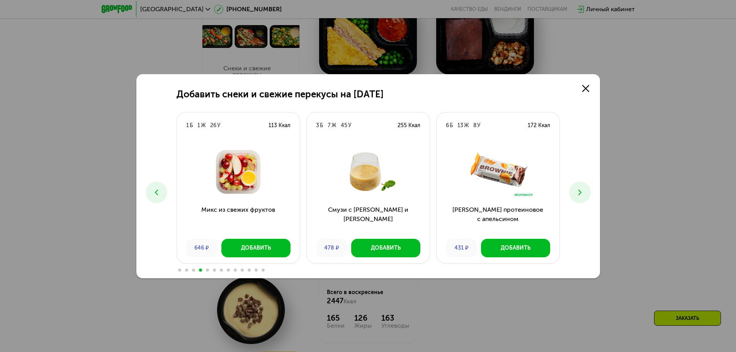
click at [586, 195] on button at bounding box center [580, 193] width 22 height 22
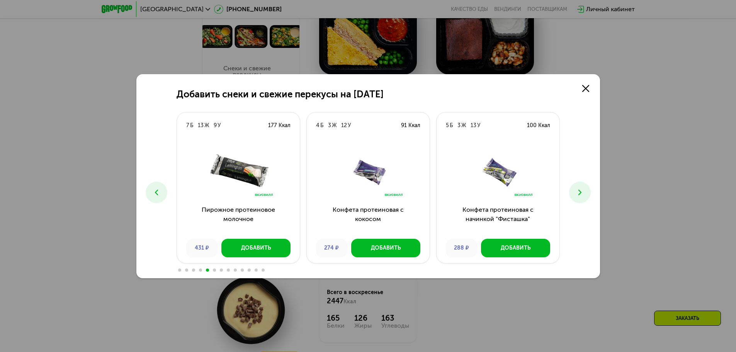
click at [161, 197] on button at bounding box center [157, 193] width 22 height 22
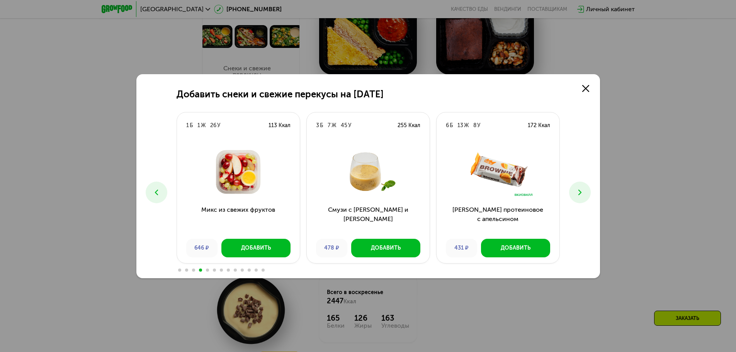
click at [589, 197] on button at bounding box center [580, 193] width 22 height 22
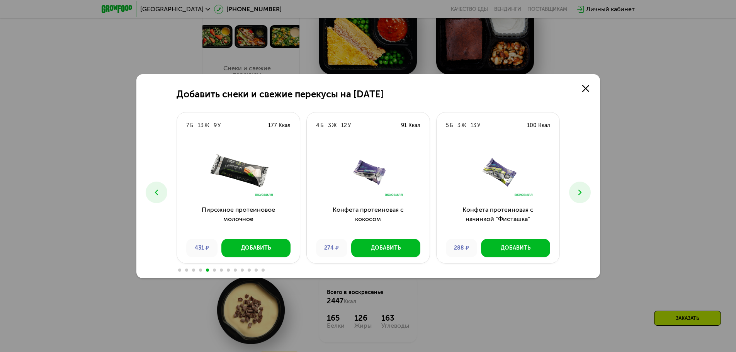
click at [589, 197] on button at bounding box center [580, 193] width 22 height 22
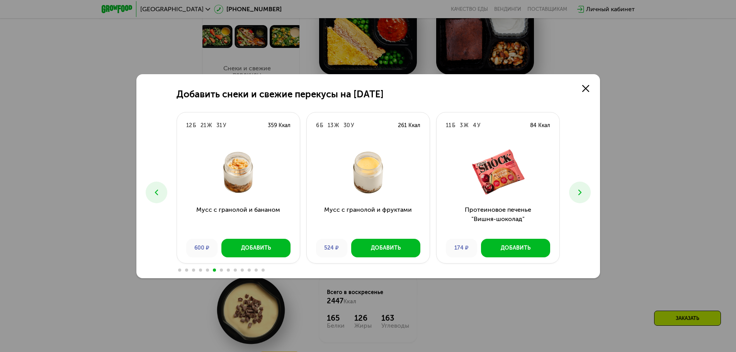
click at [589, 197] on button at bounding box center [580, 193] width 22 height 22
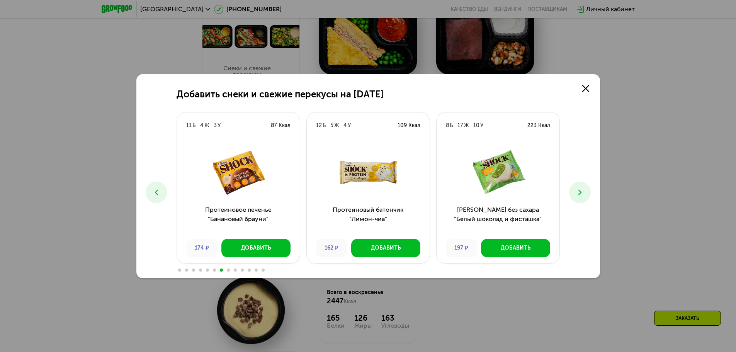
click at [589, 197] on button at bounding box center [580, 193] width 22 height 22
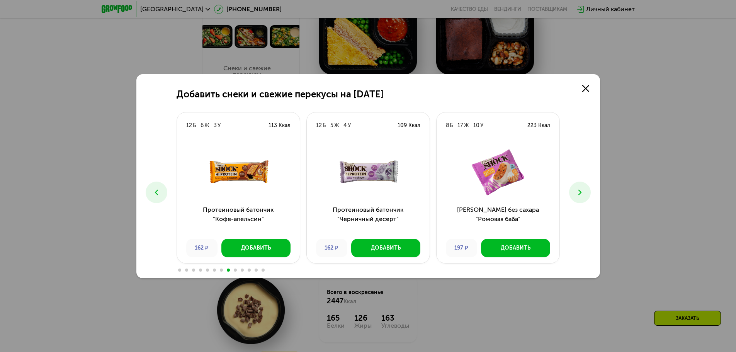
click at [588, 196] on button at bounding box center [580, 193] width 22 height 22
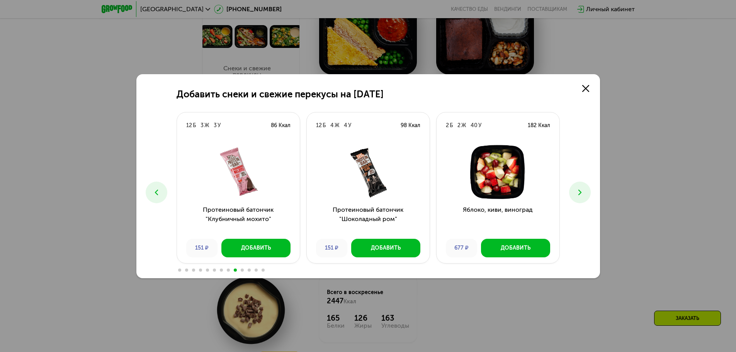
click at [587, 196] on button at bounding box center [580, 193] width 22 height 22
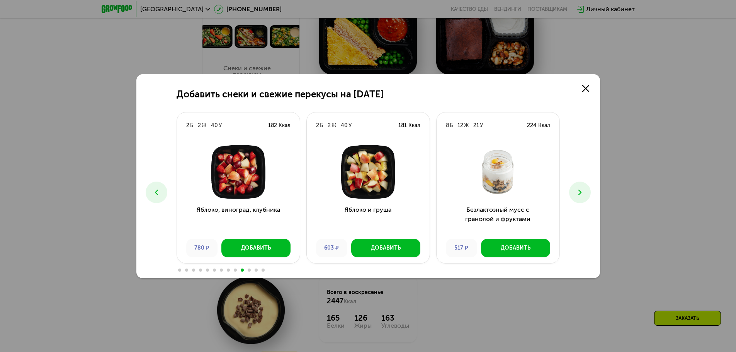
click at [172, 182] on div "Добавить снеки и свежие перекусы на [DATE] 0 Б 0 Ж 17 У 70 Ккал Кубики свежего …" at bounding box center [368, 176] width 464 height 204
click at [154, 190] on icon at bounding box center [156, 192] width 9 height 9
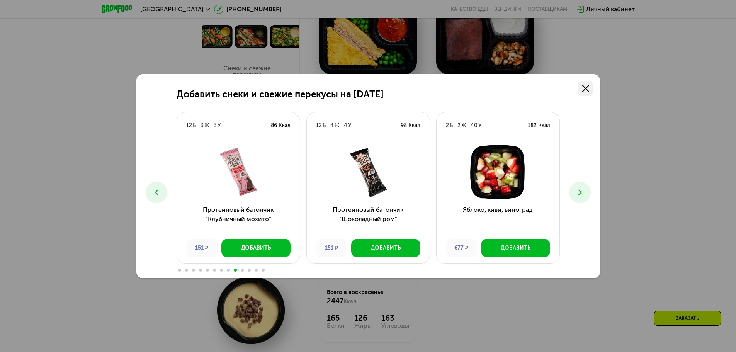
click at [586, 84] on link at bounding box center [585, 88] width 15 height 15
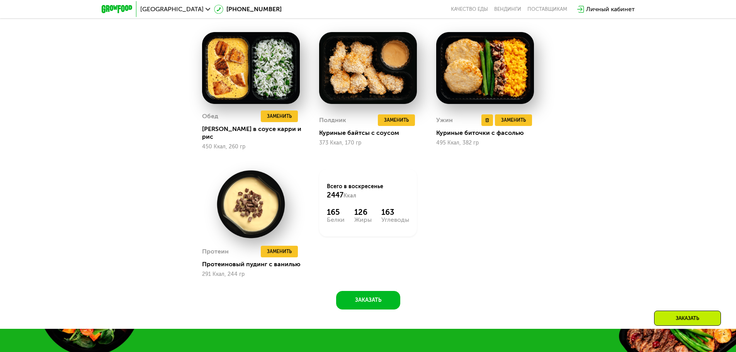
scroll to position [959, 0]
